Goal: Share content: Share content

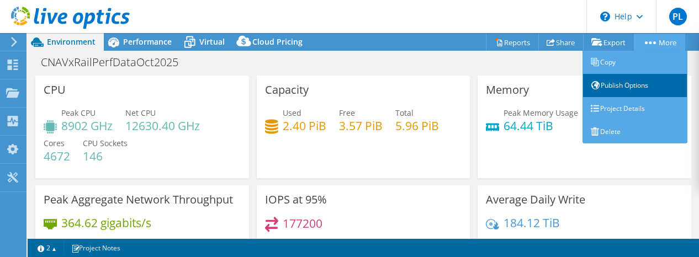
click at [626, 85] on link "Publish Options" at bounding box center [635, 85] width 105 height 23
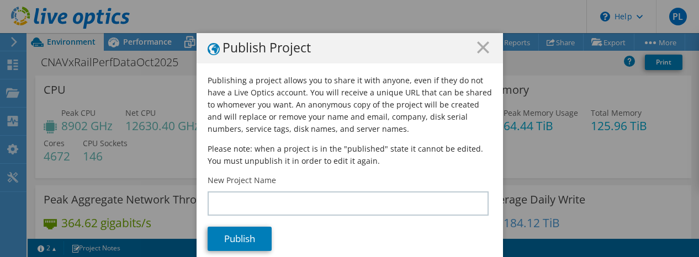
scroll to position [13, 0]
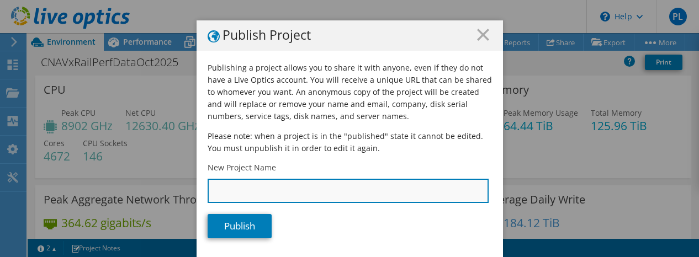
click at [250, 190] on input "New Project Name" at bounding box center [348, 191] width 281 height 24
type input "CNA"
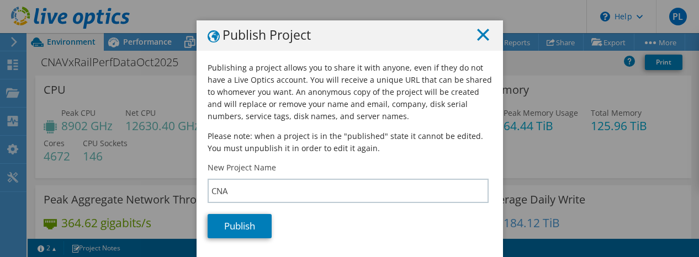
click at [480, 36] on line at bounding box center [483, 34] width 11 height 11
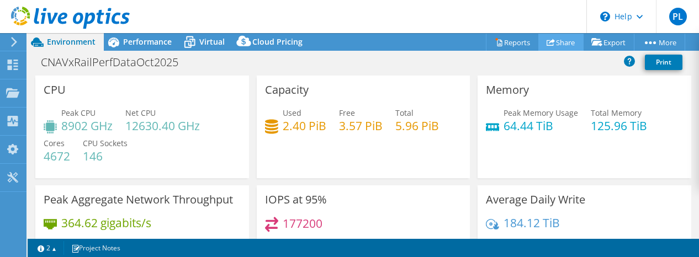
click at [556, 41] on link "Share" at bounding box center [561, 42] width 45 height 17
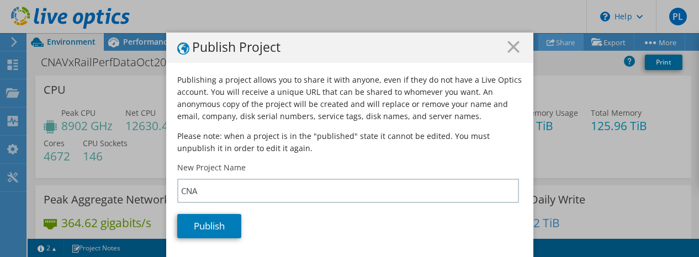
scroll to position [0, 0]
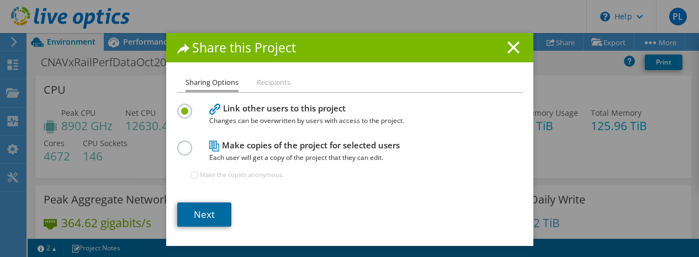
click at [204, 217] on link "Next" at bounding box center [204, 215] width 54 height 24
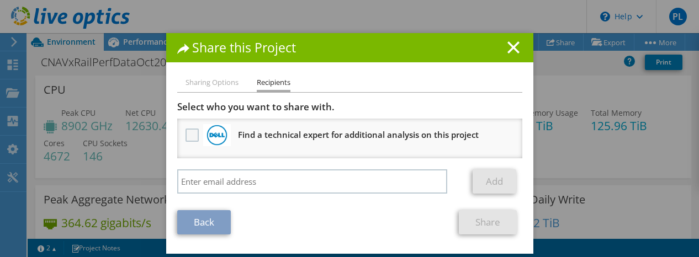
click at [186, 134] on label at bounding box center [194, 135] width 16 height 13
click at [0, 0] on input "checkbox" at bounding box center [0, 0] width 0 height 0
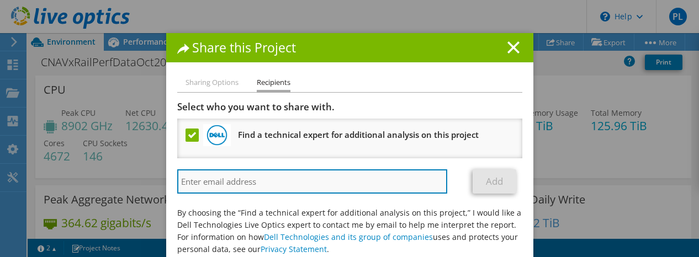
click at [261, 185] on input "search" at bounding box center [312, 182] width 271 height 24
paste input "[PERSON_NAME][EMAIL_ADDRESS][PERSON_NAME][DOMAIN_NAME]"
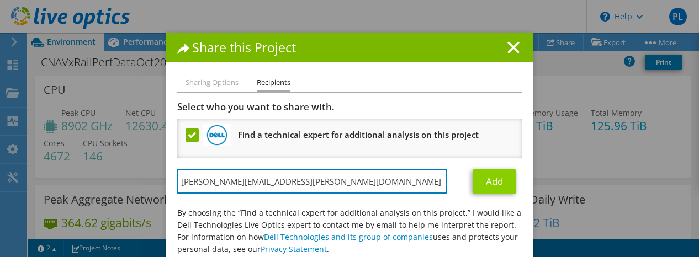
type input "[PERSON_NAME][EMAIL_ADDRESS][PERSON_NAME][DOMAIN_NAME]"
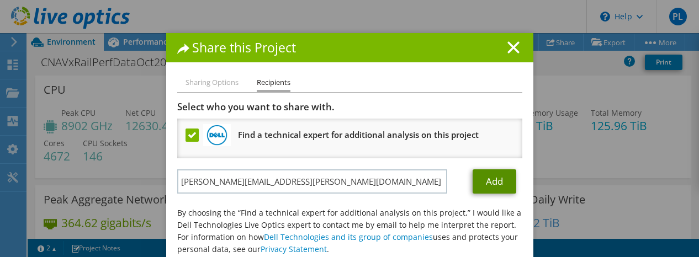
click at [487, 181] on link "Add" at bounding box center [495, 182] width 44 height 24
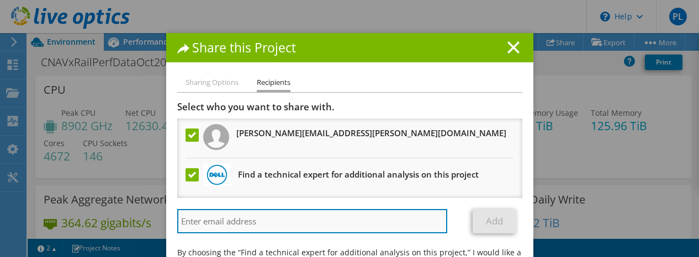
click at [307, 218] on input "search" at bounding box center [312, 221] width 271 height 24
paste input "[PERSON_NAME][EMAIL_ADDRESS][PERSON_NAME][DOMAIN_NAME]"
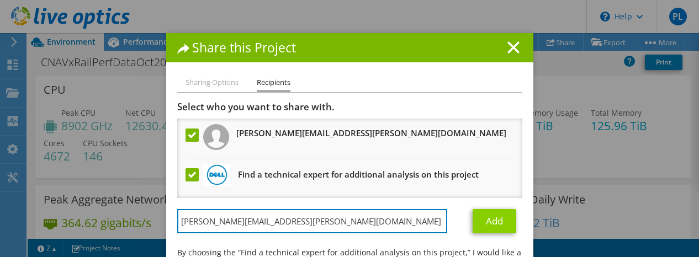
type input "[PERSON_NAME][EMAIL_ADDRESS][PERSON_NAME][DOMAIN_NAME]"
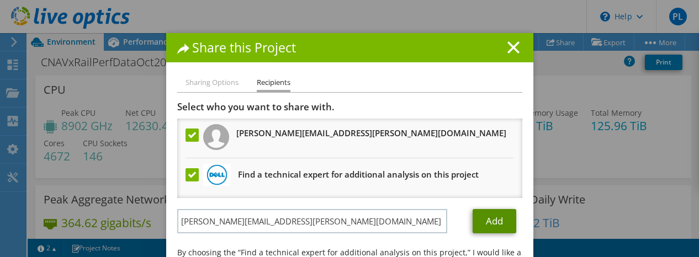
click at [492, 223] on link "Add" at bounding box center [495, 221] width 44 height 24
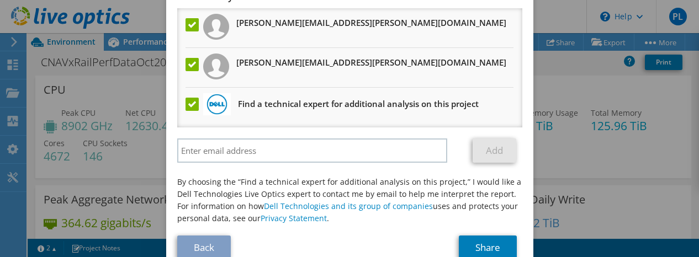
scroll to position [55, 0]
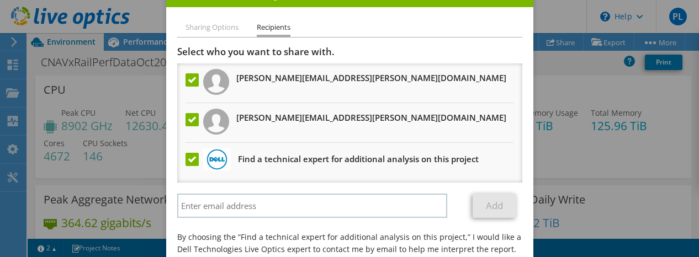
click at [186, 162] on label at bounding box center [194, 159] width 16 height 13
click at [0, 0] on input "checkbox" at bounding box center [0, 0] width 0 height 0
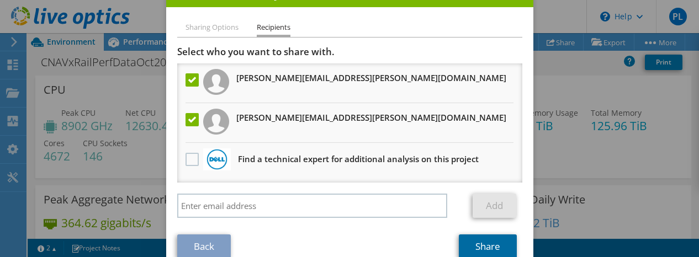
click at [481, 241] on link "Share" at bounding box center [488, 247] width 58 height 24
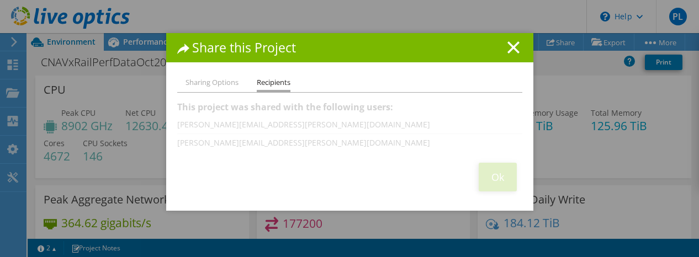
scroll to position [0, 0]
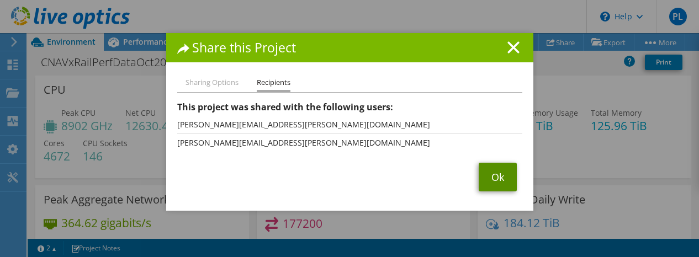
click at [495, 178] on link "Ok" at bounding box center [498, 177] width 38 height 29
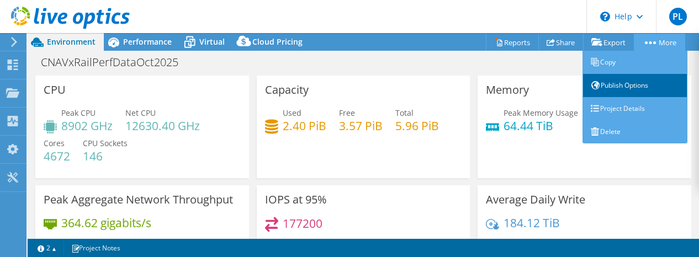
click at [627, 88] on link "Publish Options" at bounding box center [635, 85] width 105 height 23
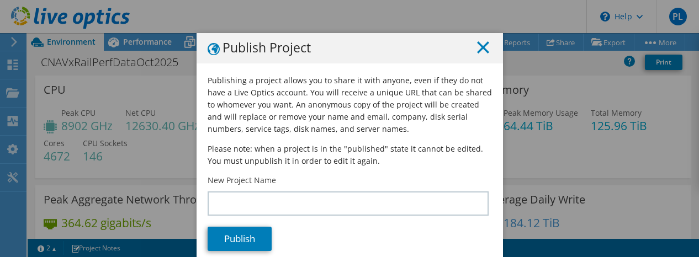
click at [478, 46] on line at bounding box center [483, 47] width 11 height 11
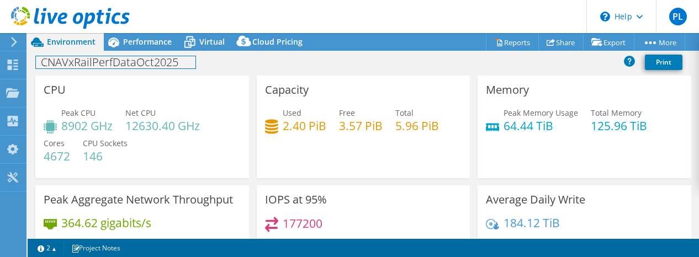
click at [82, 66] on h1 "CNAVxRailPerfDataOct2025" at bounding box center [116, 62] width 160 height 12
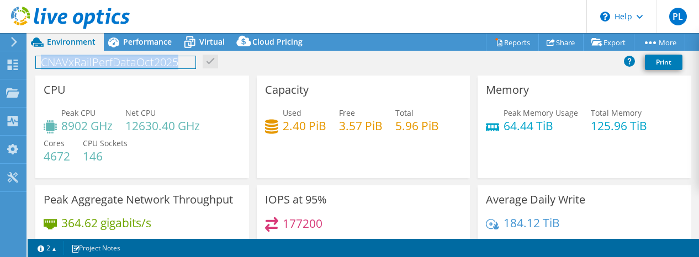
click at [82, 66] on h1 "CNAVxRailPerfDataOct2025" at bounding box center [116, 62] width 160 height 12
copy h1 "CNAVxRailPerfDataOct2025"
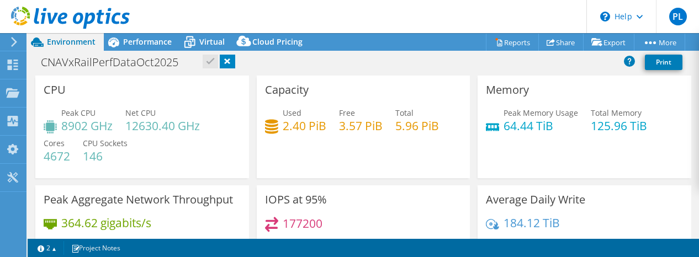
click at [211, 59] on div "CNAVxRailPerfDataOct2025 Print" at bounding box center [364, 62] width 672 height 20
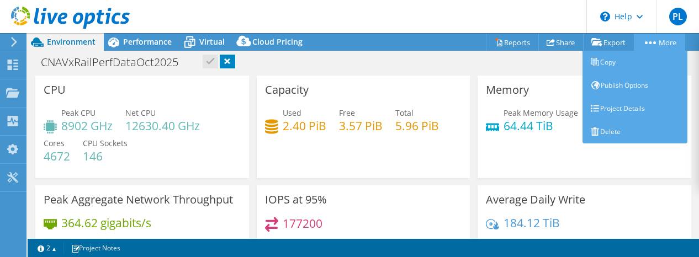
click at [645, 40] on link "More" at bounding box center [659, 42] width 51 height 17
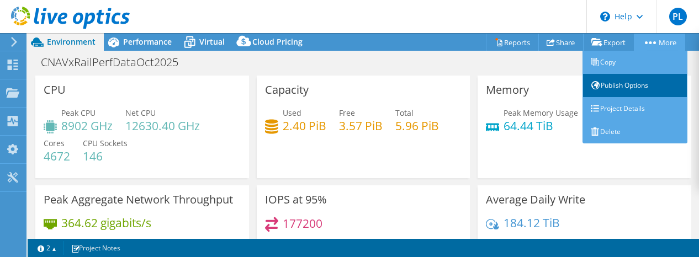
click at [620, 87] on link "Publish Options" at bounding box center [635, 85] width 105 height 23
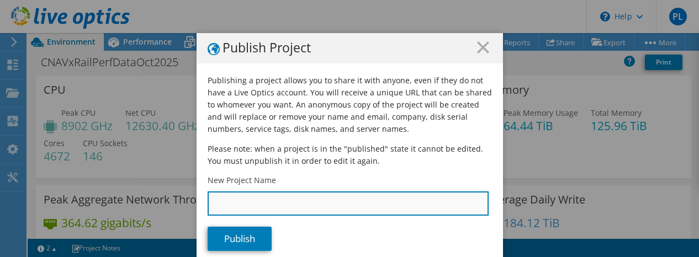
click at [296, 204] on input "New Project Name" at bounding box center [348, 204] width 281 height 24
paste input "CNAVxRailPerfDataOct2025"
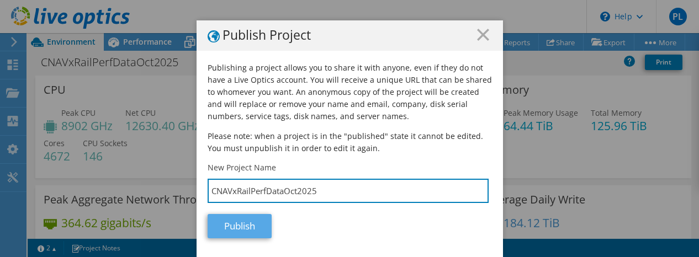
type input "CNAVxRailPerfDataOct2025"
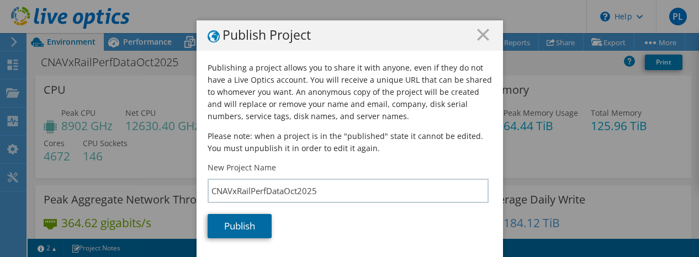
click at [248, 228] on link "Publish" at bounding box center [240, 226] width 64 height 24
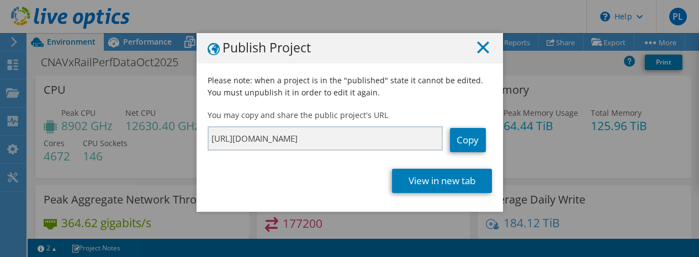
click at [478, 48] on line at bounding box center [483, 47] width 11 height 11
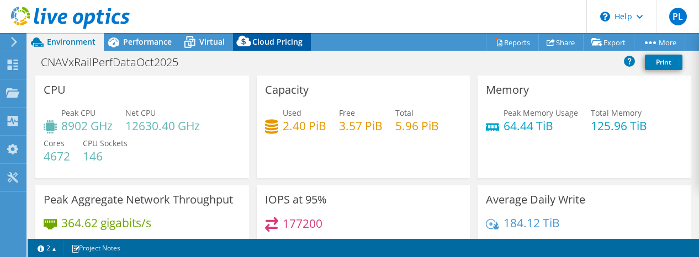
click at [282, 42] on span "Cloud Pricing" at bounding box center [278, 41] width 50 height 10
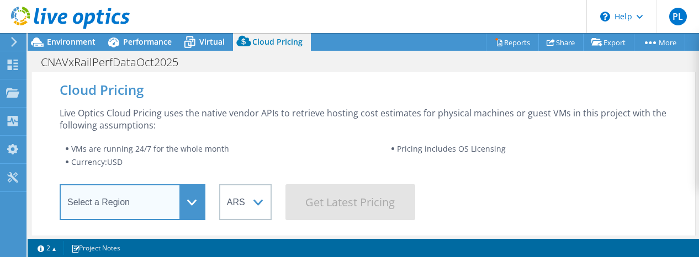
click at [193, 201] on select "Select a Region [GEOGRAPHIC_DATA] ([GEOGRAPHIC_DATA]) [GEOGRAPHIC_DATA] ([GEOGR…" at bounding box center [133, 203] width 146 height 36
select select "USEast"
click at [60, 185] on select "Select a Region [GEOGRAPHIC_DATA] ([GEOGRAPHIC_DATA]) [GEOGRAPHIC_DATA] ([GEOGR…" at bounding box center [133, 203] width 146 height 36
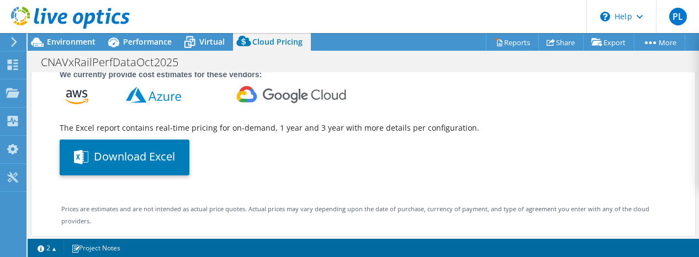
scroll to position [55, 0]
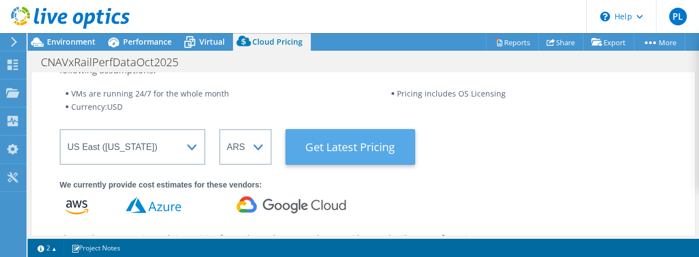
click at [356, 144] on Latest "Get Latest Pricing" at bounding box center [351, 147] width 130 height 36
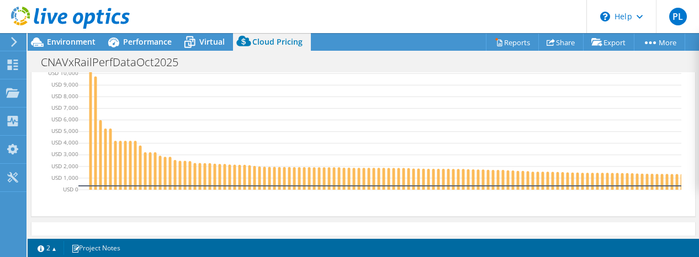
scroll to position [425, 0]
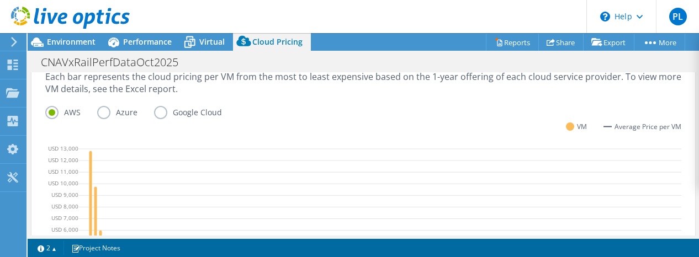
click at [106, 113] on label "Azure" at bounding box center [125, 112] width 57 height 13
click at [0, 0] on input "Azure" at bounding box center [0, 0] width 0 height 0
click at [163, 111] on label "Google Cloud" at bounding box center [196, 112] width 85 height 13
click at [0, 0] on input "Google Cloud" at bounding box center [0, 0] width 0 height 0
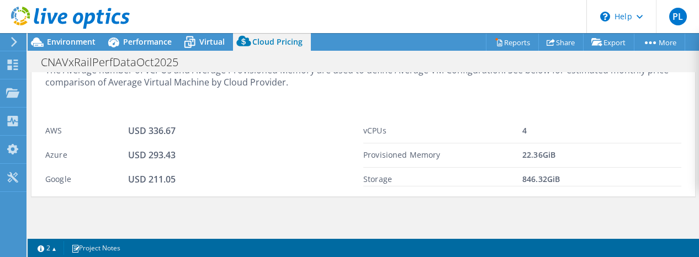
scroll to position [864, 0]
